Goal: Use online tool/utility: Utilize a website feature to perform a specific function

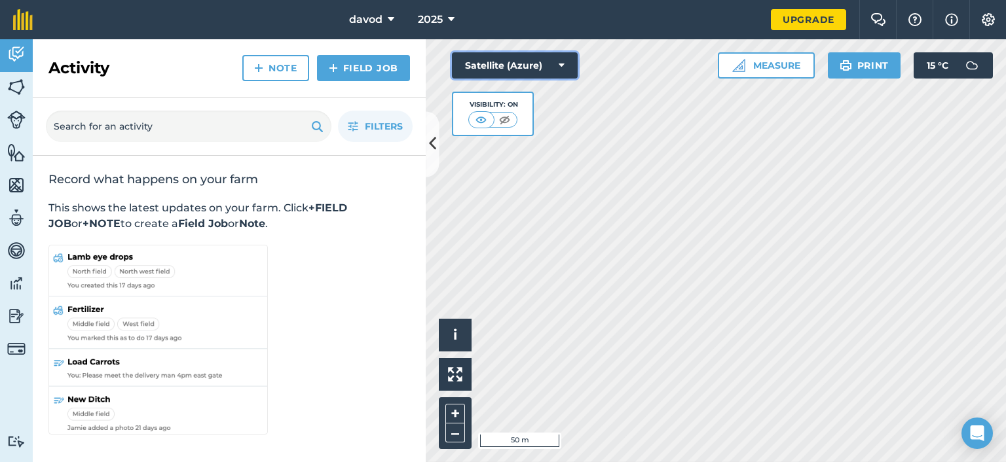
click at [473, 73] on button "Satellite (Azure)" at bounding box center [515, 65] width 126 height 26
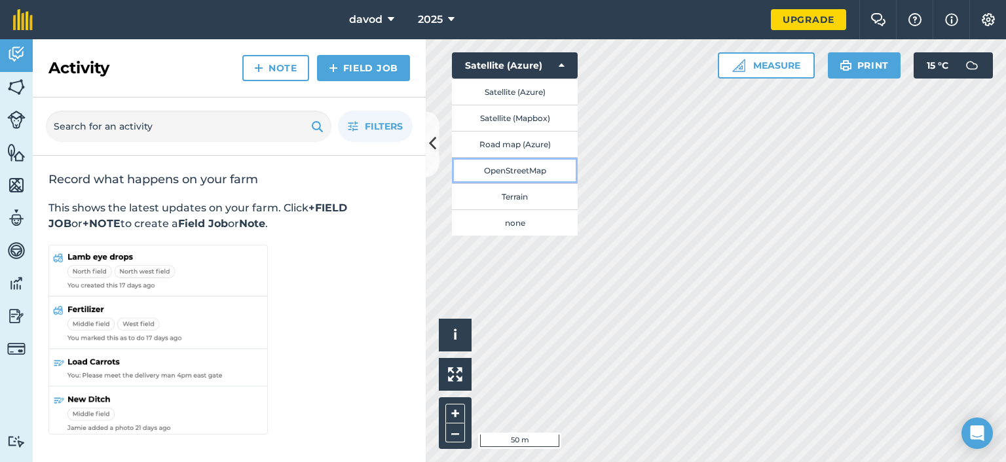
click at [499, 172] on button "OpenStreetMap" at bounding box center [515, 170] width 126 height 26
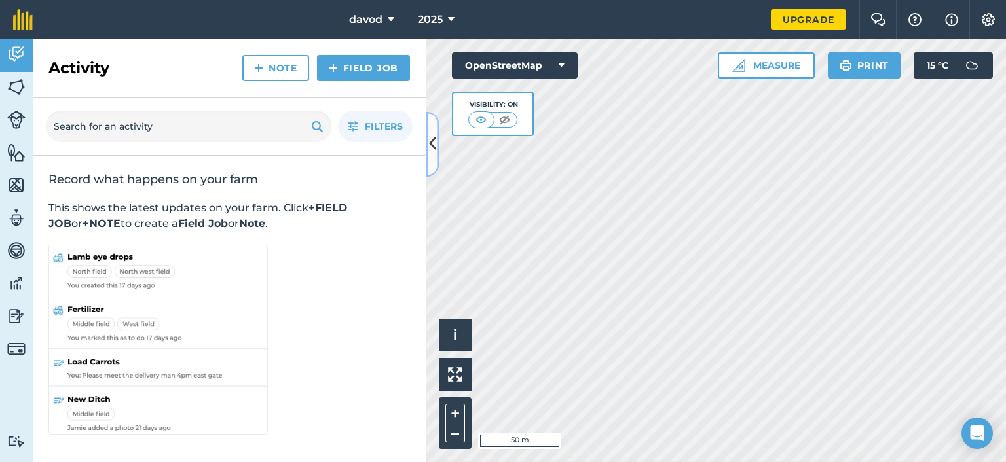
click at [434, 143] on icon at bounding box center [432, 144] width 7 height 23
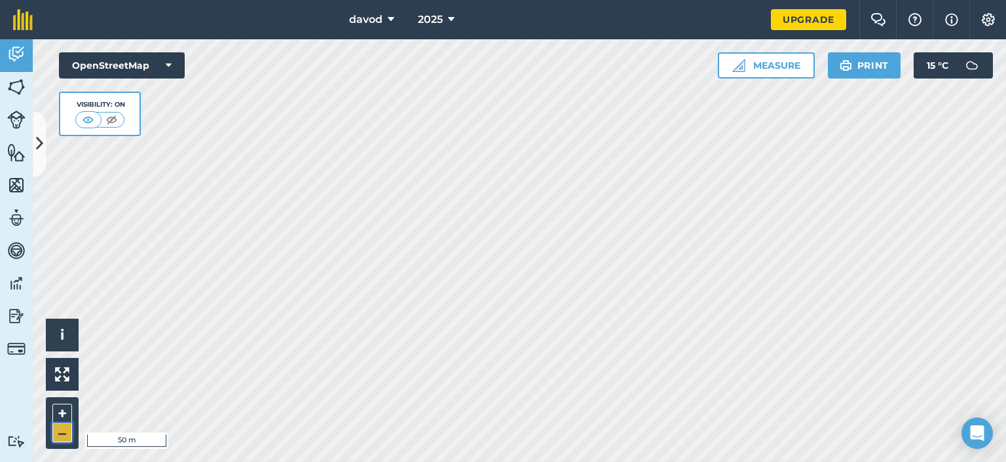
click at [61, 432] on button "–" at bounding box center [62, 433] width 20 height 19
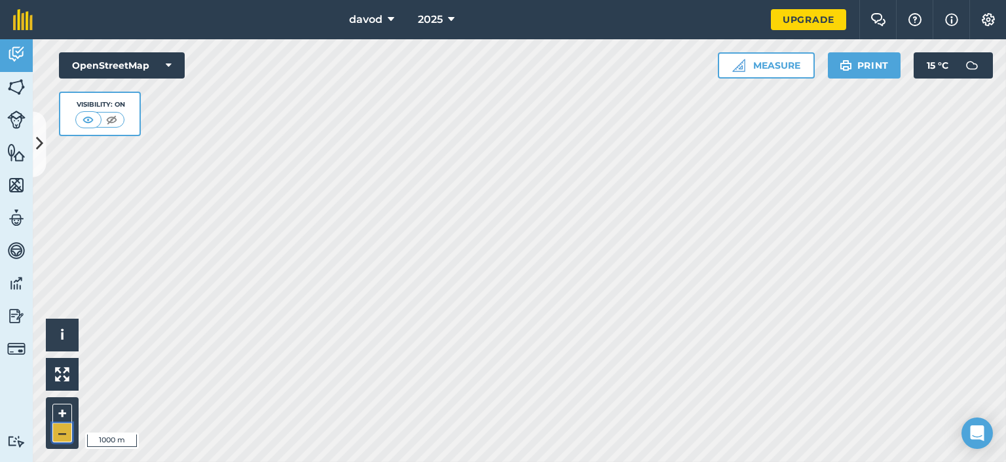
click at [61, 432] on button "–" at bounding box center [62, 433] width 20 height 19
click at [95, 75] on button "OpenStreetMap" at bounding box center [122, 65] width 126 height 26
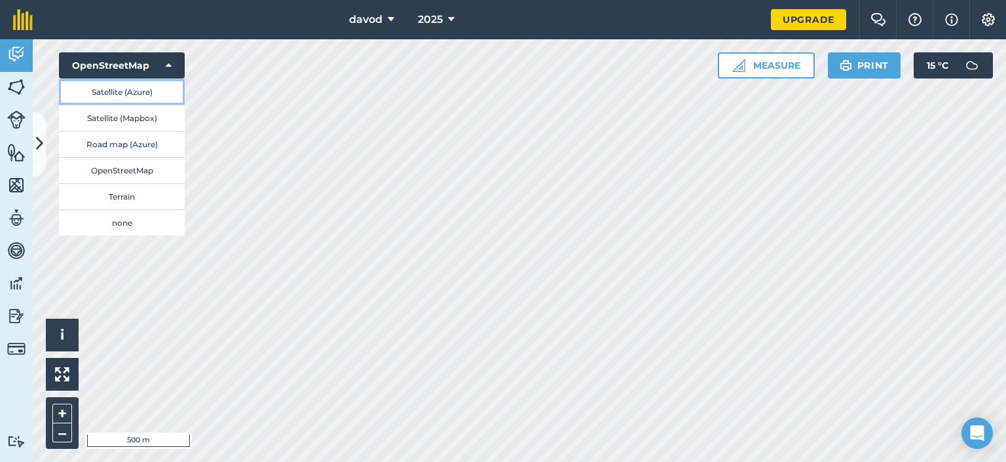
click at [101, 93] on button "Satellite (Azure)" at bounding box center [122, 92] width 126 height 26
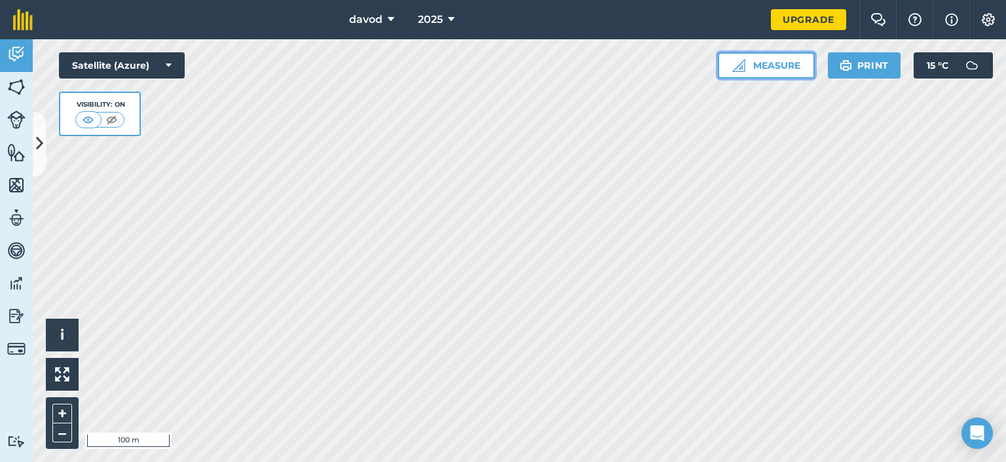
click at [779, 63] on button "Measure" at bounding box center [766, 65] width 97 height 26
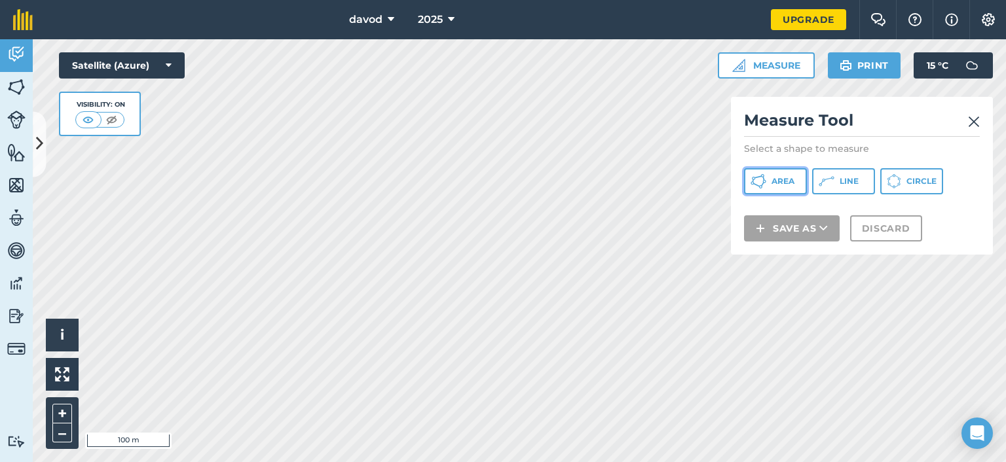
click at [765, 182] on icon at bounding box center [764, 181] width 3 height 3
click at [978, 124] on img at bounding box center [974, 122] width 12 height 16
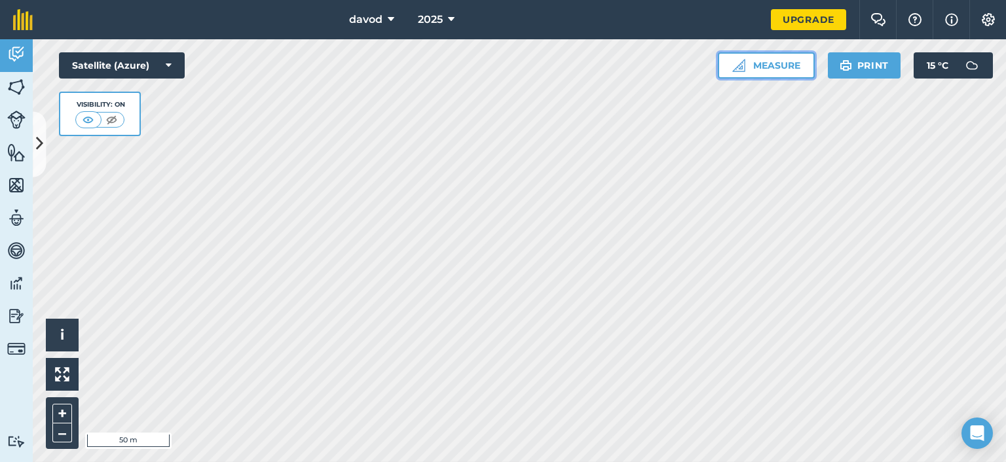
click at [771, 62] on button "Measure" at bounding box center [766, 65] width 97 height 26
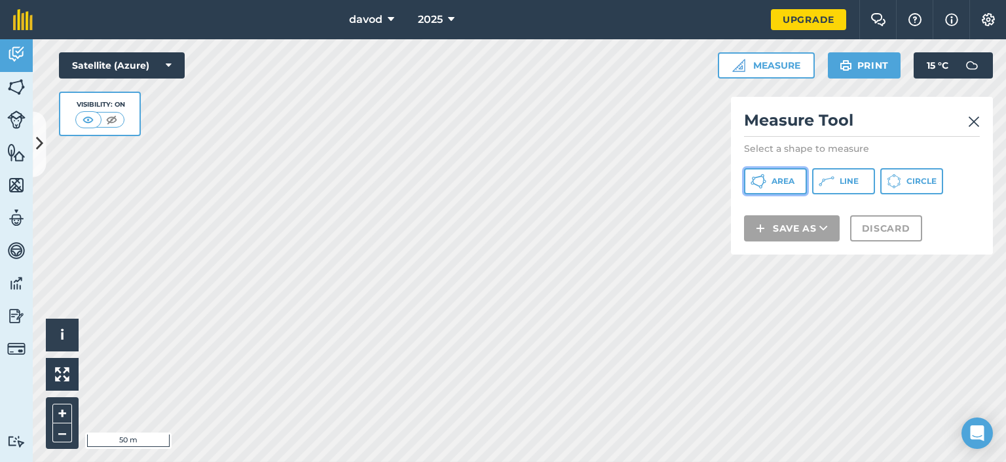
click at [771, 183] on button "Area" at bounding box center [775, 181] width 63 height 26
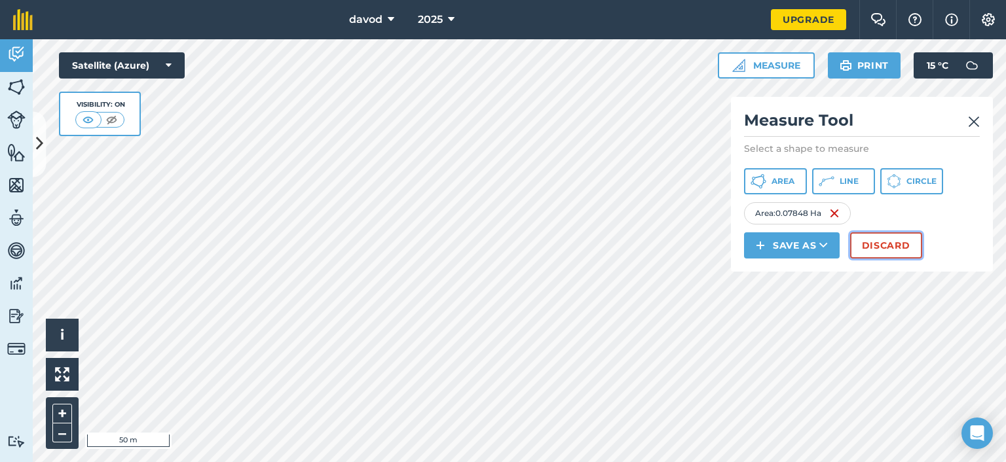
click at [863, 254] on button "Discard" at bounding box center [886, 245] width 72 height 26
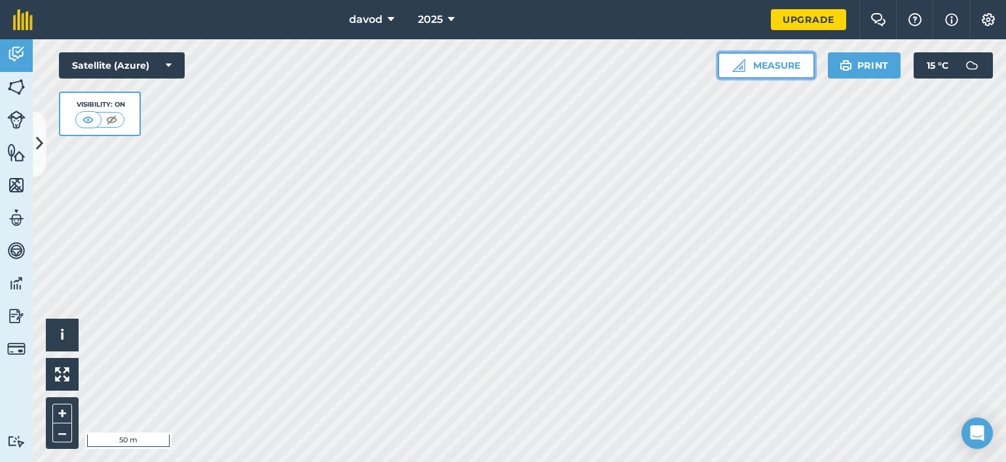
click at [767, 72] on button "Measure" at bounding box center [766, 65] width 97 height 26
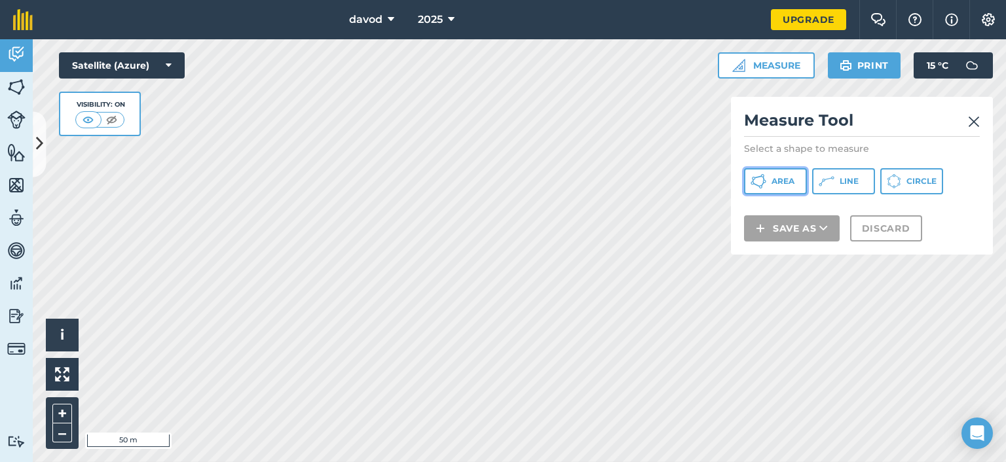
click at [785, 176] on span "Area" at bounding box center [782, 181] width 23 height 10
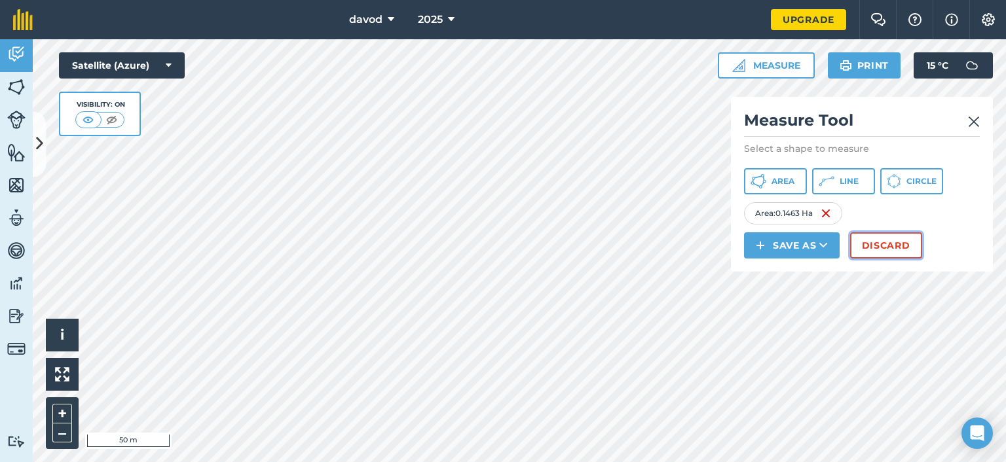
click at [879, 255] on button "Discard" at bounding box center [886, 245] width 72 height 26
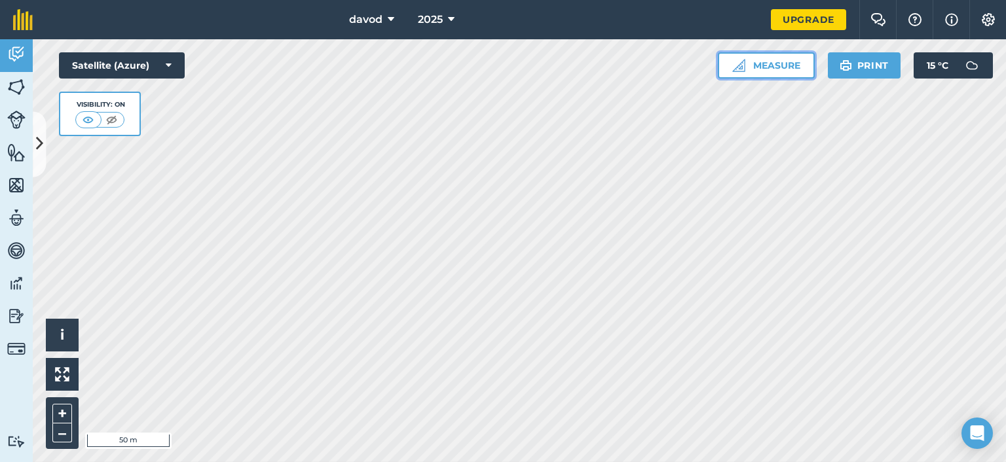
click at [793, 54] on button "Measure" at bounding box center [766, 65] width 97 height 26
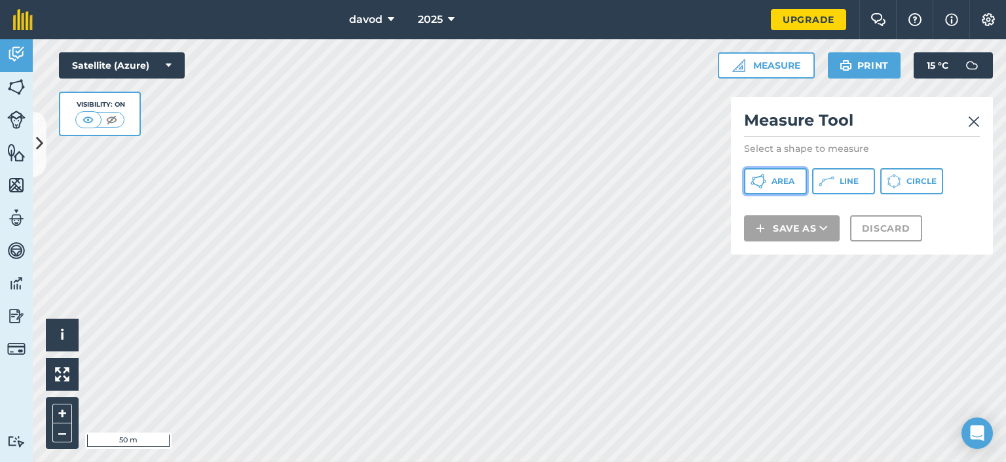
click at [789, 179] on span "Area" at bounding box center [782, 181] width 23 height 10
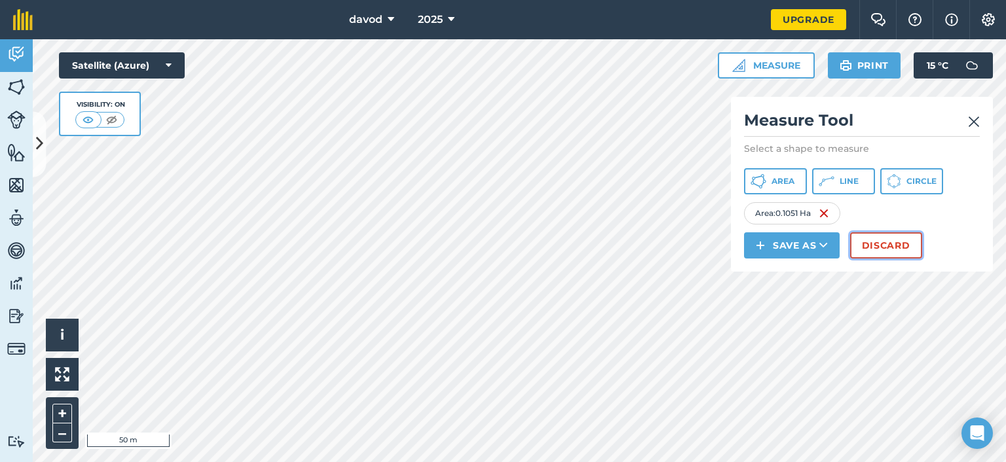
click at [887, 240] on button "Discard" at bounding box center [886, 245] width 72 height 26
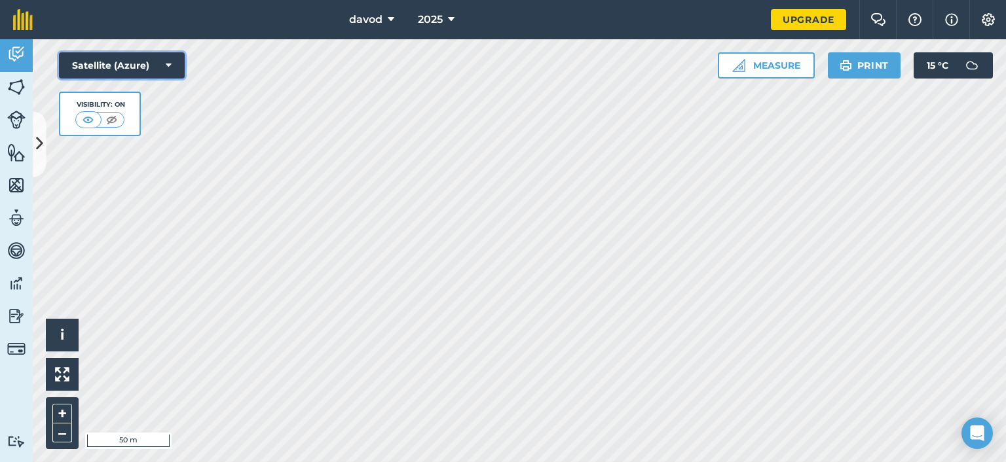
click at [126, 66] on button "Satellite (Azure)" at bounding box center [122, 65] width 126 height 26
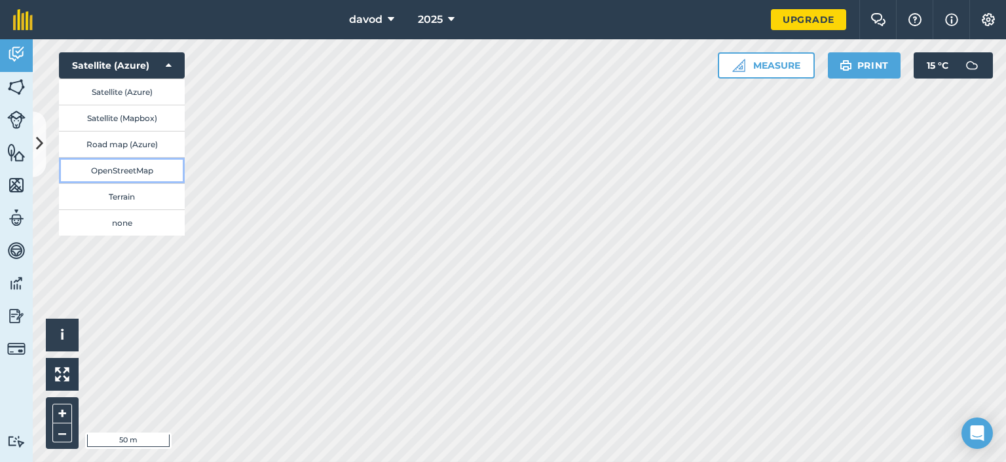
click at [120, 166] on button "OpenStreetMap" at bounding box center [122, 170] width 126 height 26
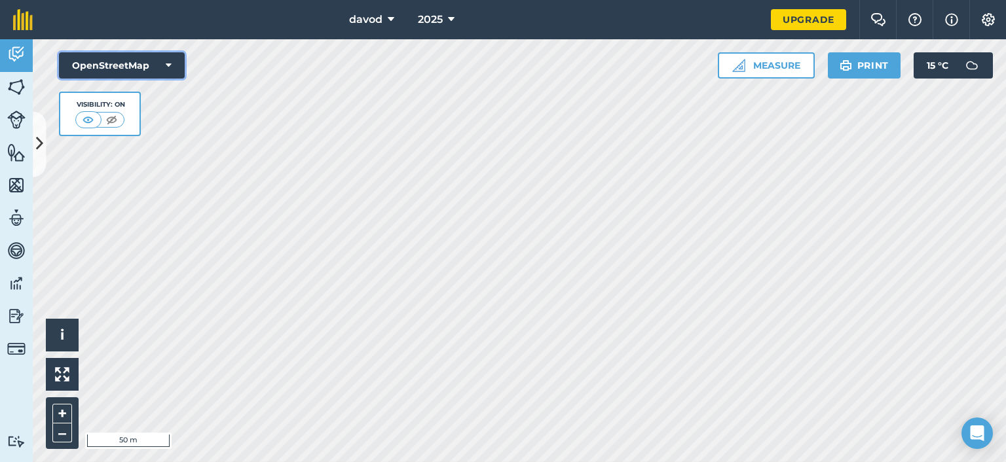
click at [130, 74] on button "OpenStreetMap" at bounding box center [122, 65] width 126 height 26
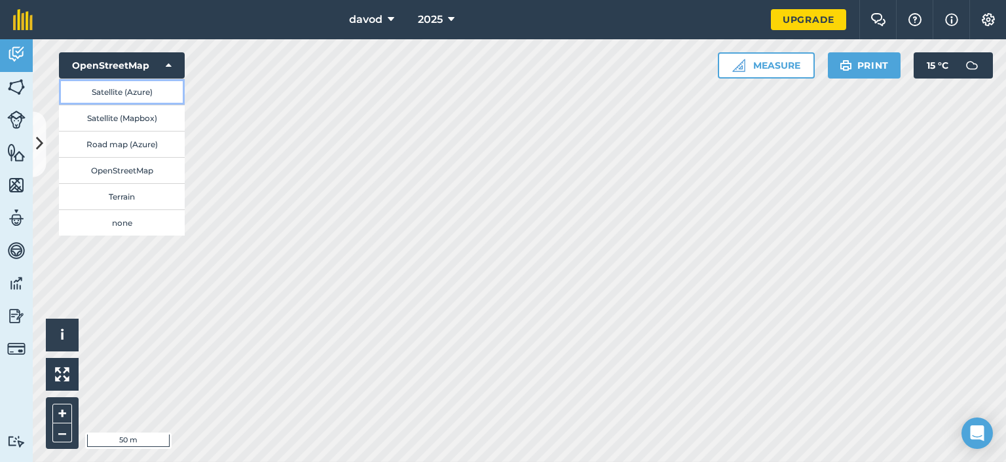
click at [130, 89] on button "Satellite (Azure)" at bounding box center [122, 92] width 126 height 26
